Goal: Information Seeking & Learning: Learn about a topic

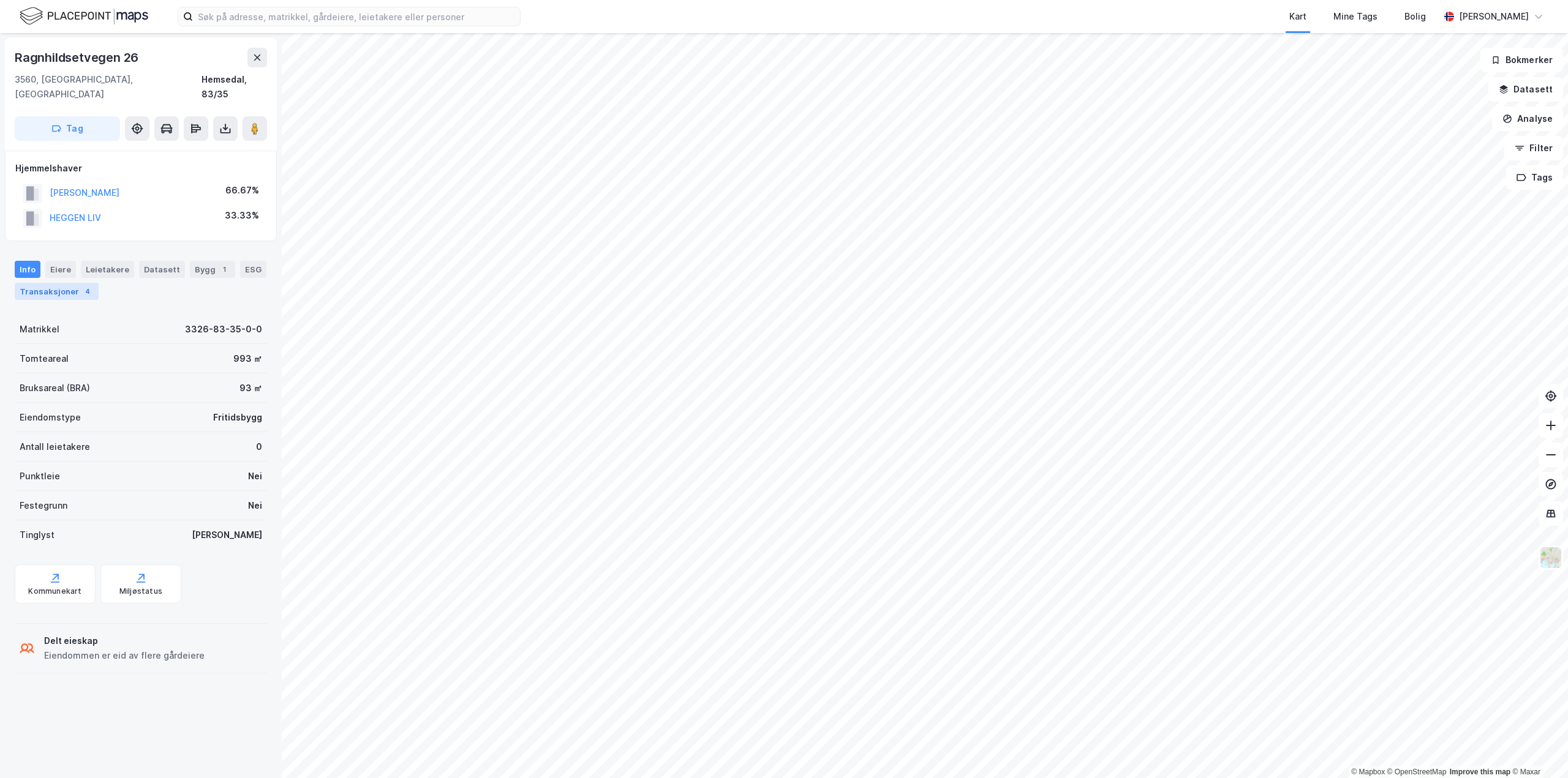
click at [43, 283] on div "Transaksjoner 4" at bounding box center [56, 291] width 84 height 17
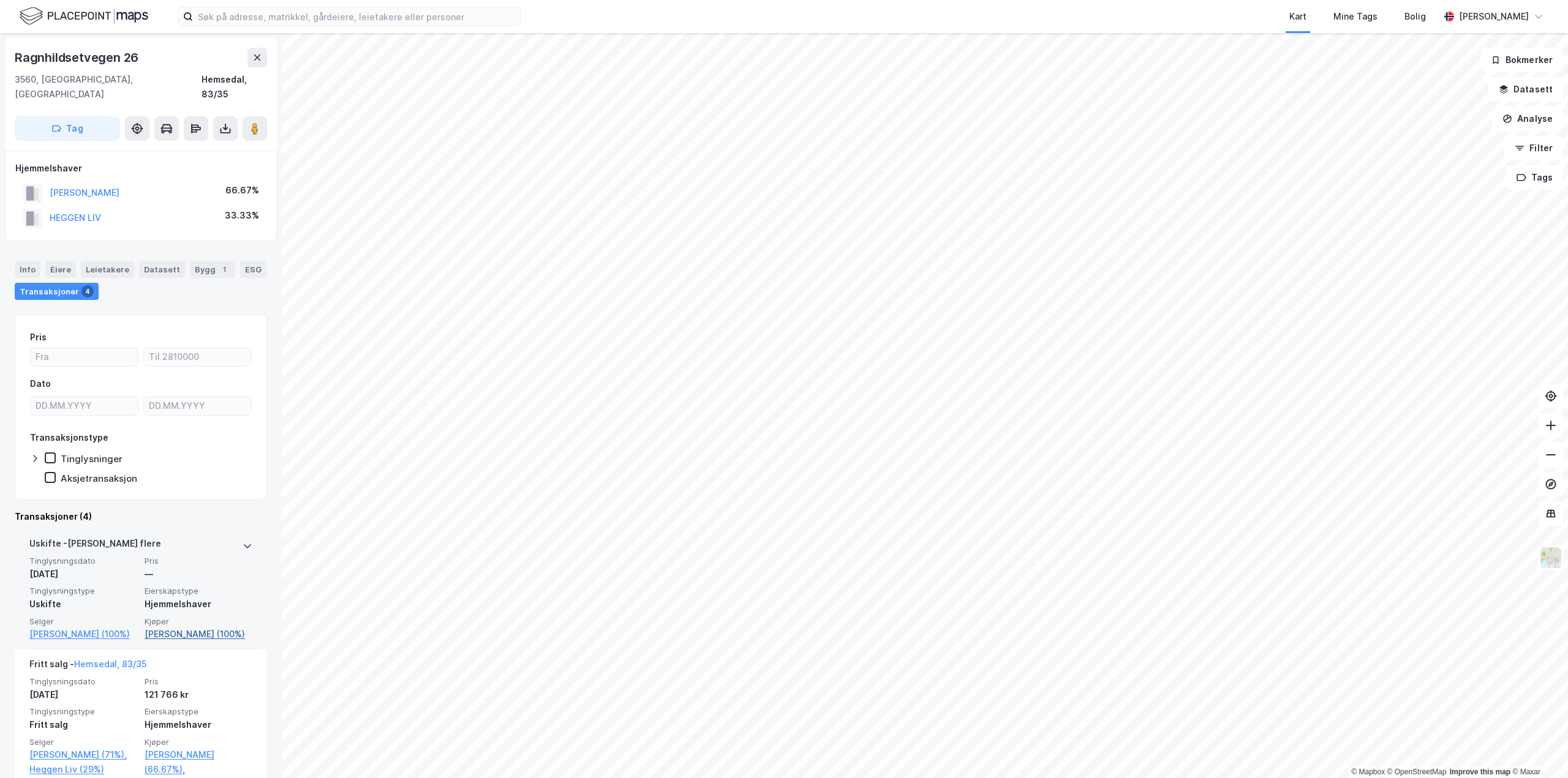
click at [171, 627] on link "[PERSON_NAME] (100%)" at bounding box center [198, 634] width 108 height 15
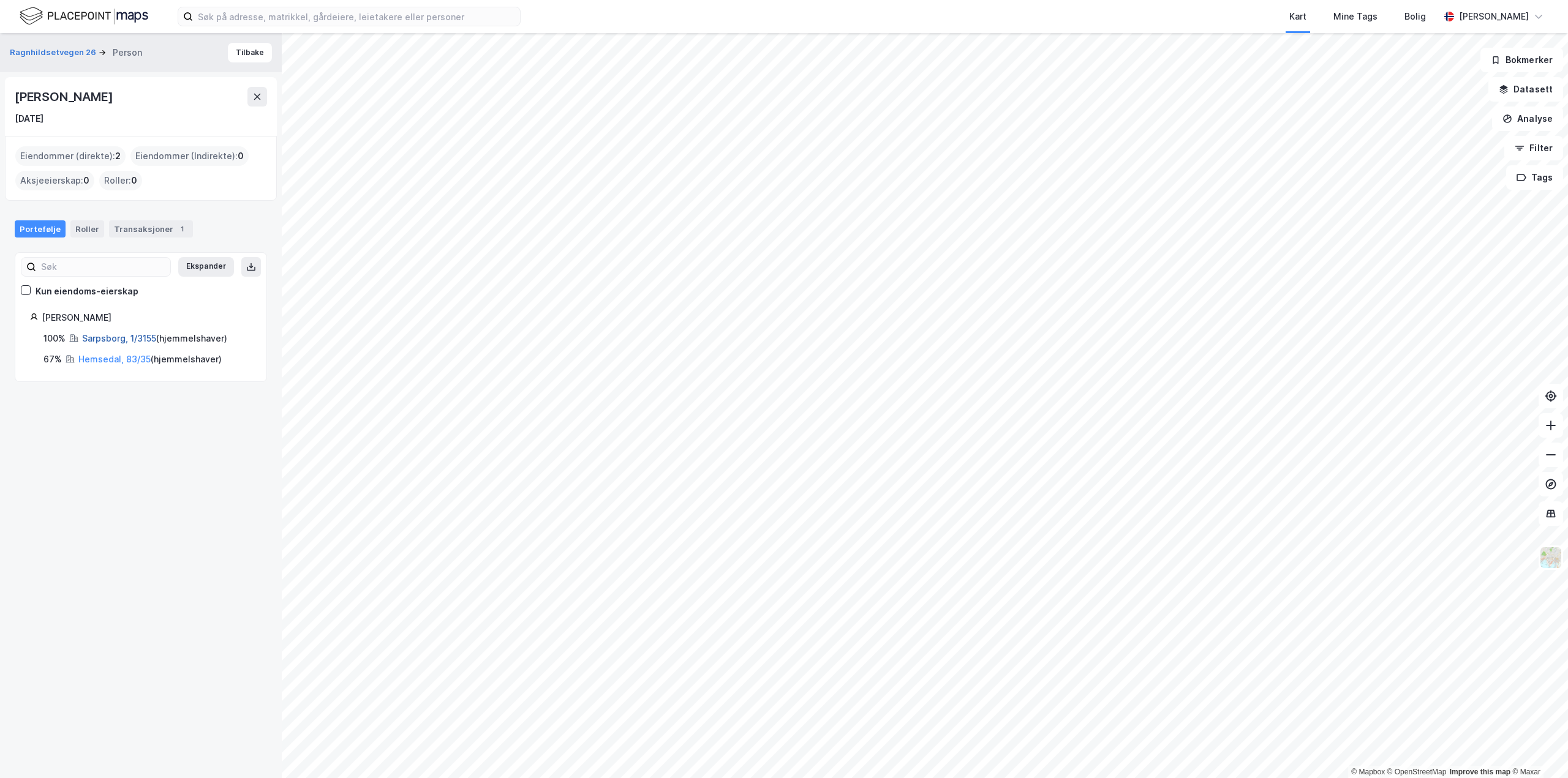
click at [112, 339] on link "Sarpsborg, 1/3155" at bounding box center [119, 338] width 74 height 10
